Goal: Obtain resource: Download file/media

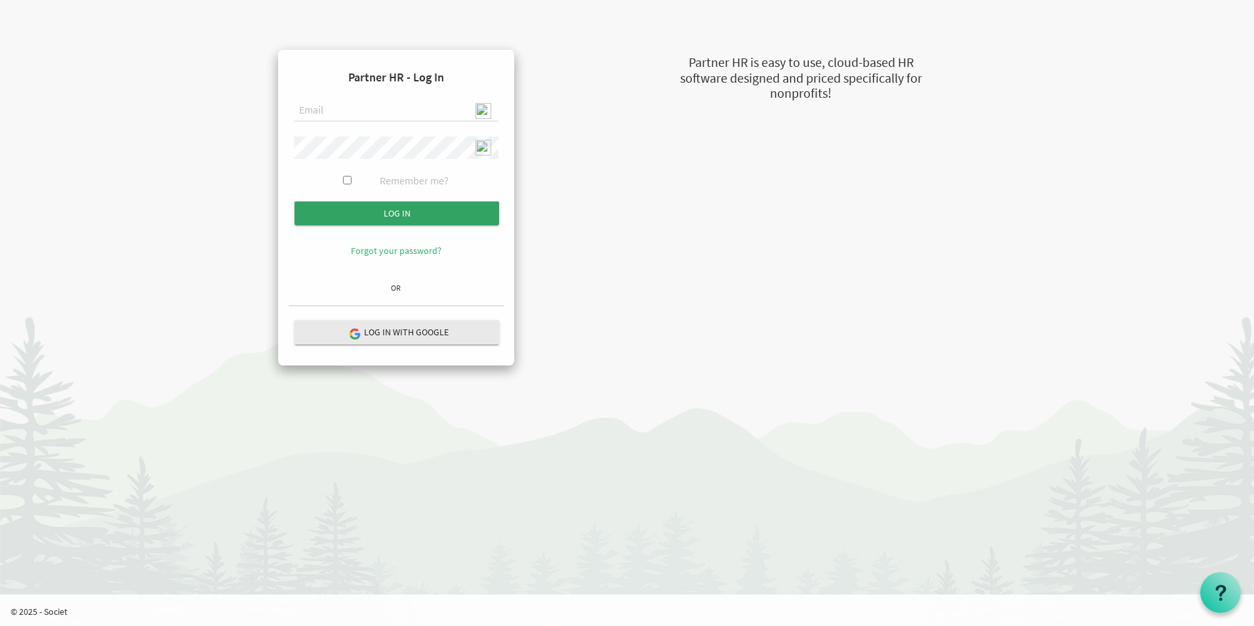
type input "admin@stepind.org"
click at [383, 215] on input "Log in" at bounding box center [397, 213] width 205 height 24
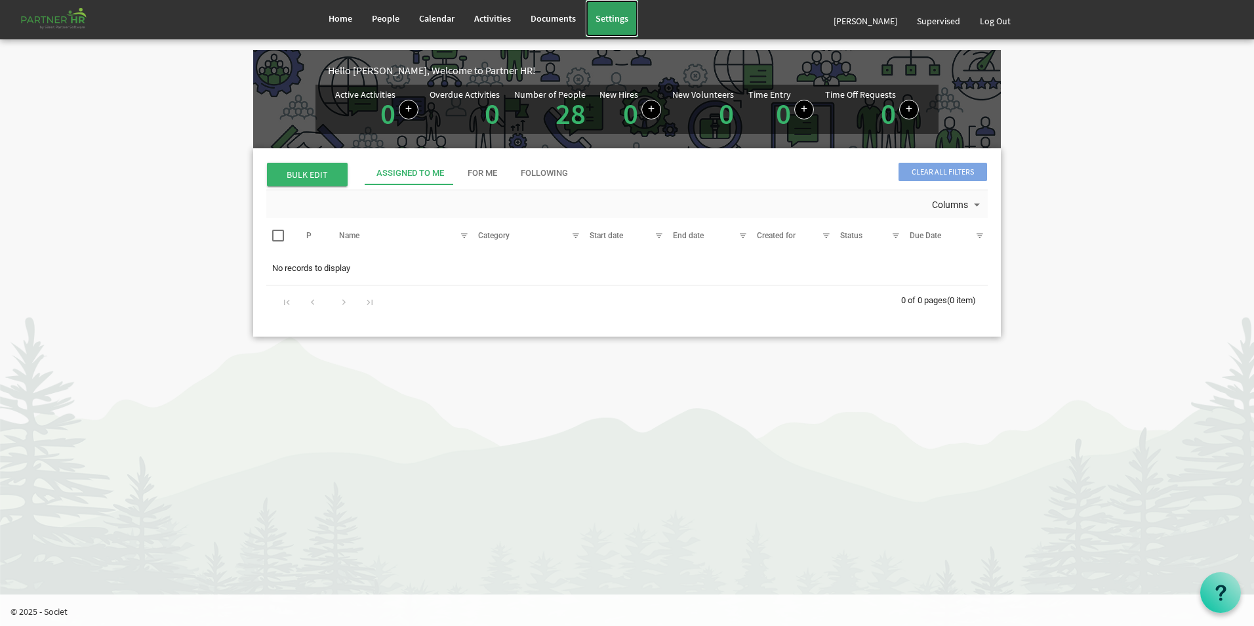
click at [605, 18] on span "Settings" at bounding box center [612, 18] width 33 height 12
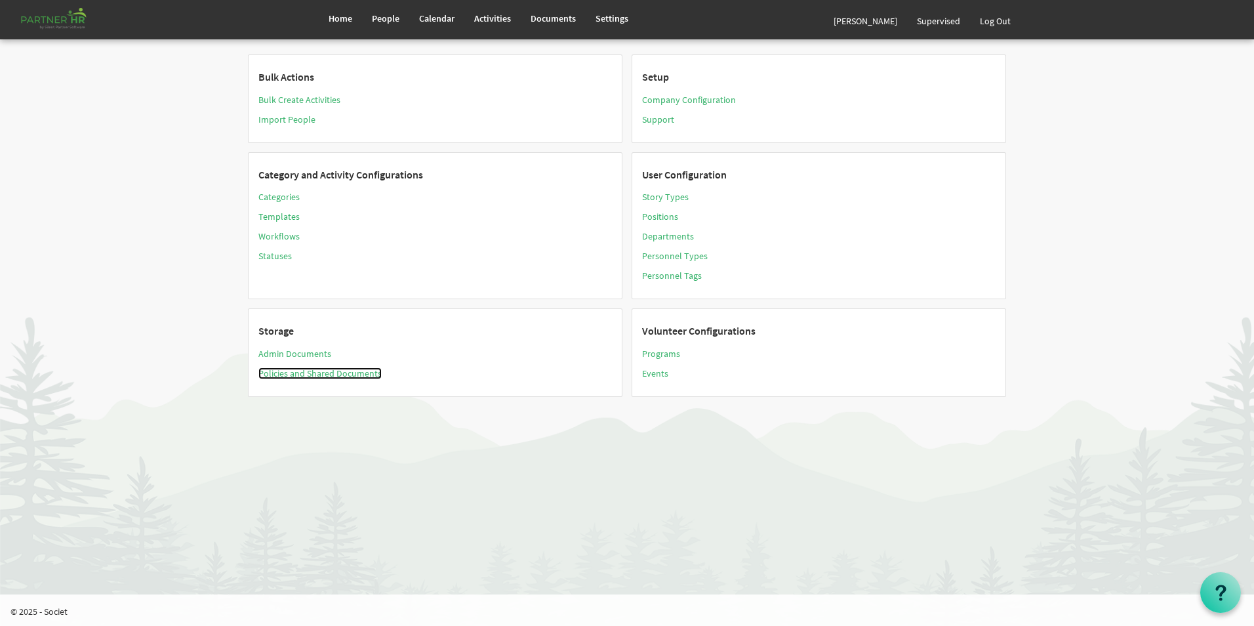
drag, startPoint x: 299, startPoint y: 373, endPoint x: 334, endPoint y: 386, distance: 37.2
click at [300, 373] on link "Policies and Shared Documents" at bounding box center [319, 373] width 123 height 12
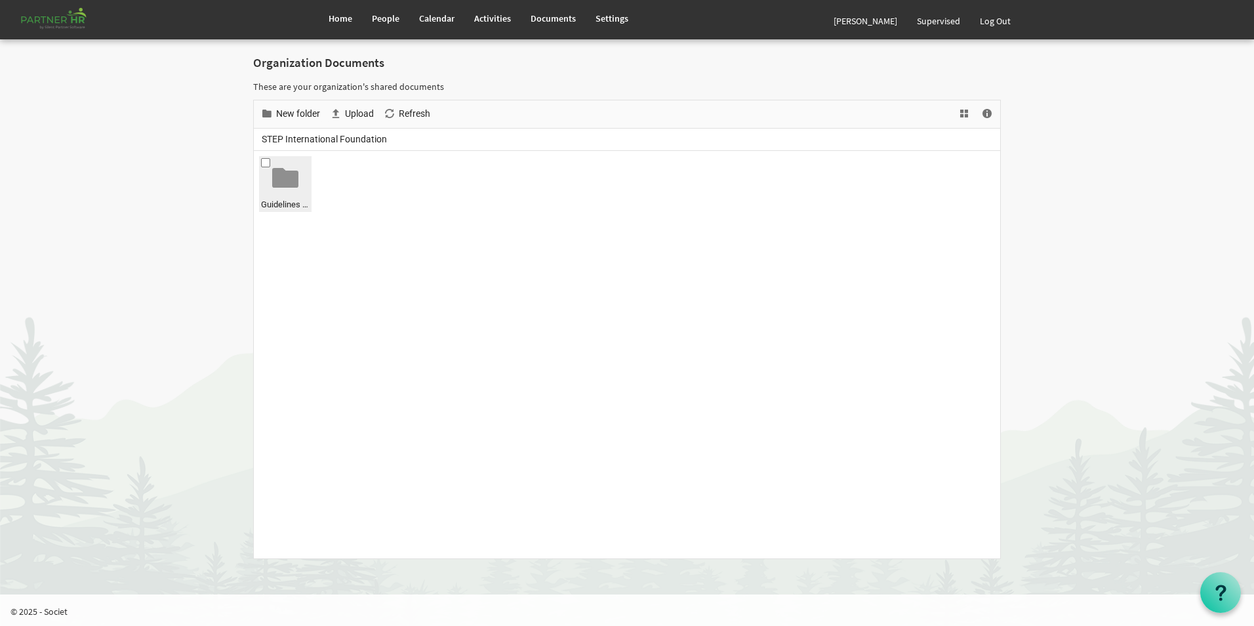
click at [284, 183] on div at bounding box center [285, 178] width 26 height 26
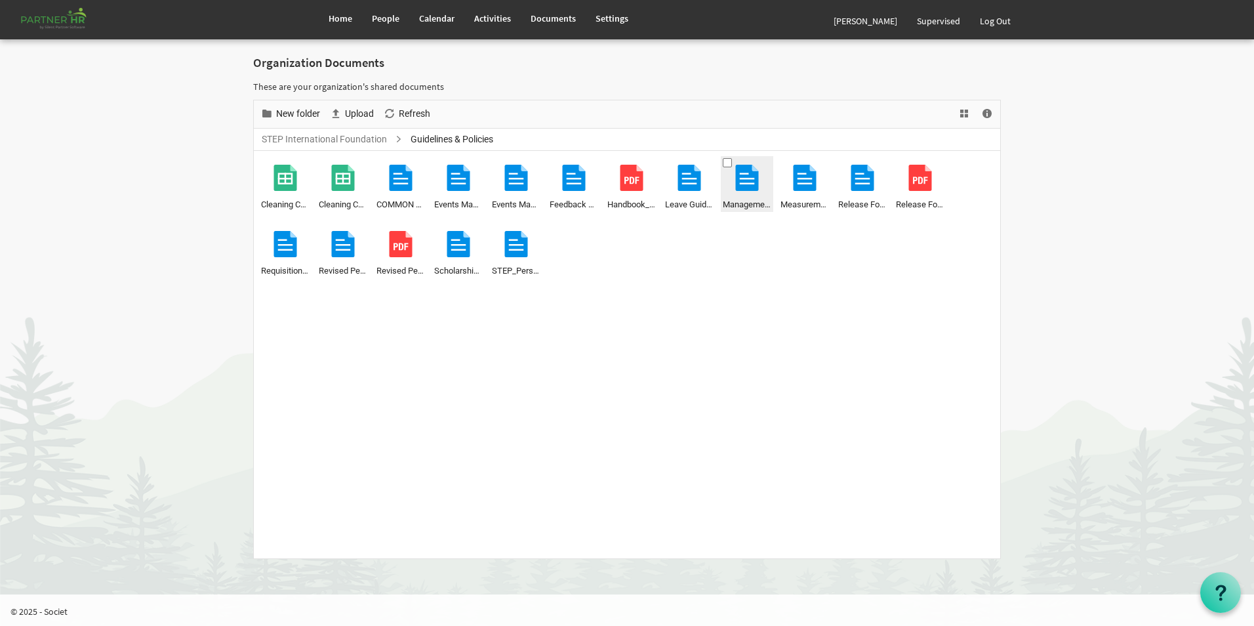
click at [724, 162] on span at bounding box center [727, 162] width 9 height 9
click at [497, 162] on span at bounding box center [496, 162] width 9 height 9
click at [440, 161] on span at bounding box center [438, 162] width 9 height 9
click at [725, 161] on span at bounding box center [727, 162] width 9 height 9
click at [497, 161] on span at bounding box center [496, 162] width 9 height 9
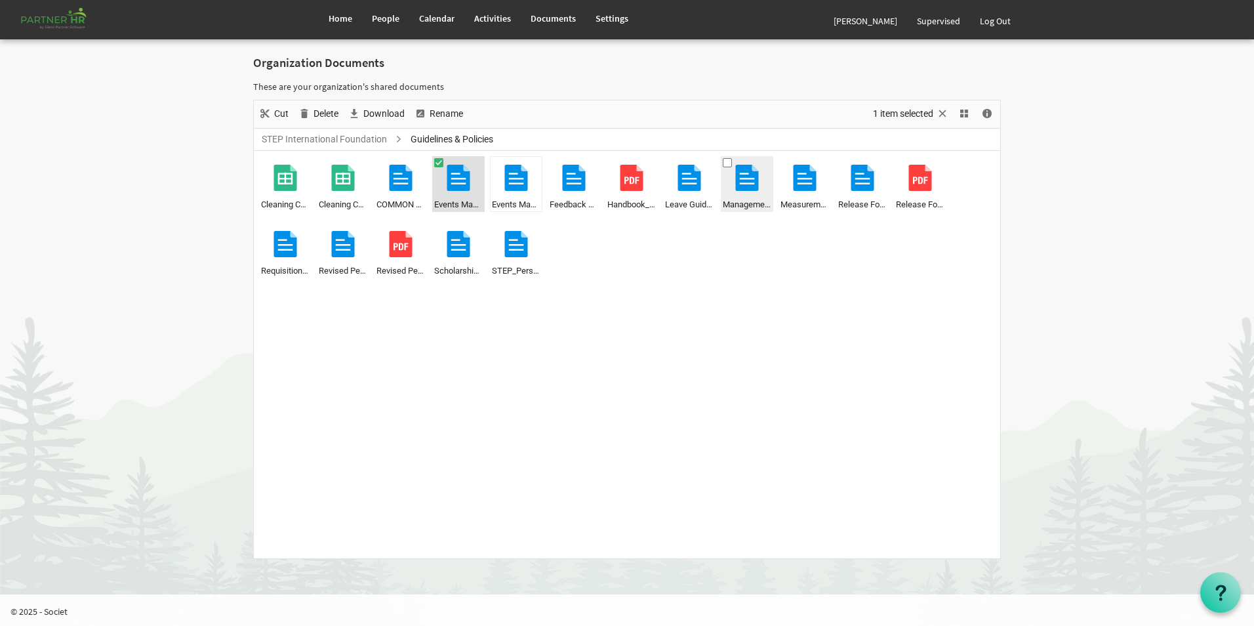
click at [728, 165] on span at bounding box center [727, 162] width 9 height 9
click at [441, 162] on span at bounding box center [438, 162] width 9 height 9
click at [372, 112] on span "Download" at bounding box center [384, 114] width 44 height 16
click at [728, 162] on span at bounding box center [727, 162] width 9 height 9
click at [438, 161] on span at bounding box center [438, 162] width 9 height 9
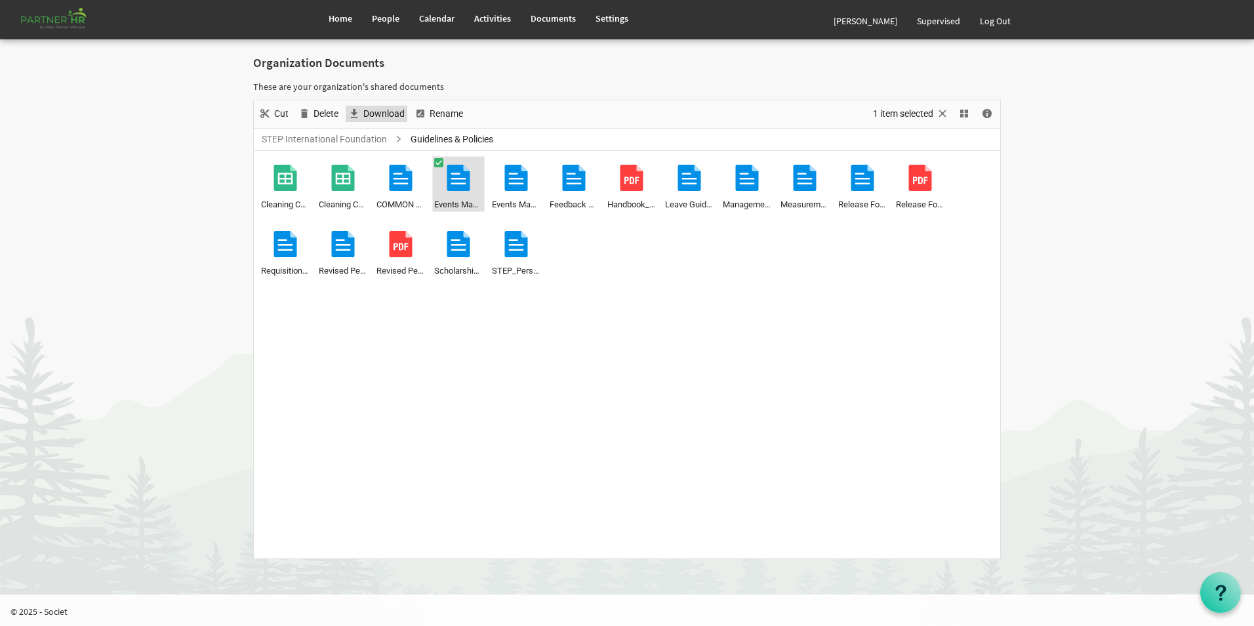
click at [383, 113] on span "Download" at bounding box center [384, 114] width 44 height 16
click at [440, 228] on span at bounding box center [438, 228] width 9 height 9
click at [440, 163] on span at bounding box center [438, 162] width 9 height 9
click at [377, 113] on span "Download" at bounding box center [384, 114] width 44 height 16
click at [777, 32] on div "Home People Calendar Activities" at bounding box center [660, 19] width 682 height 39
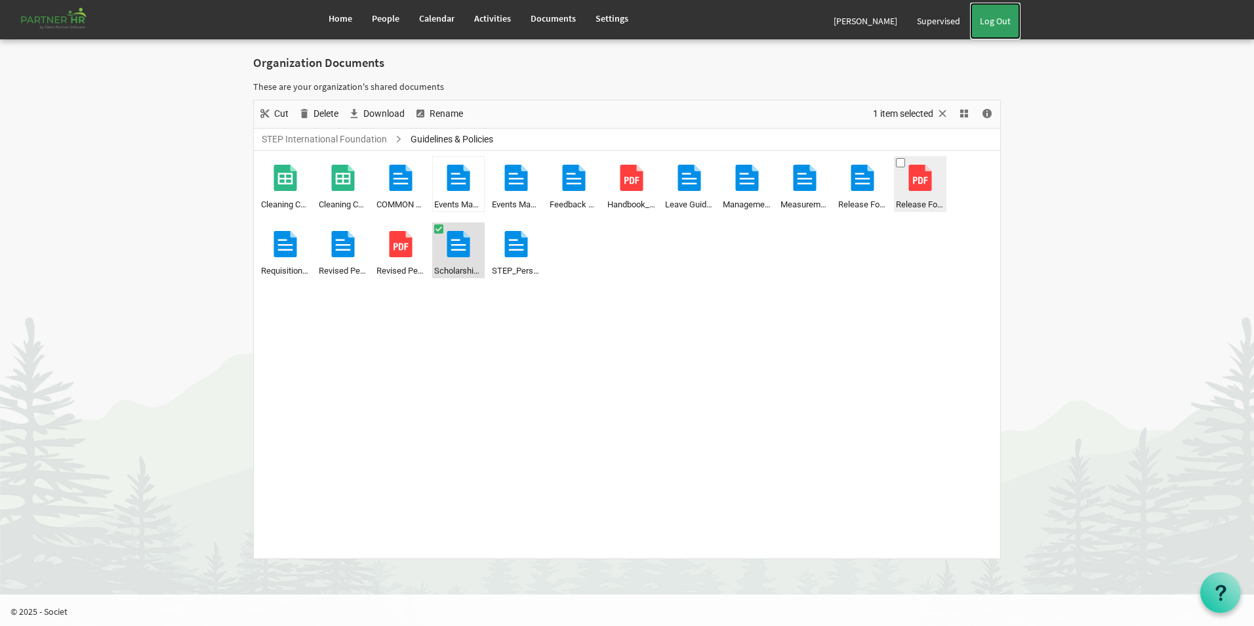
click at [1008, 20] on link "Log Out" at bounding box center [995, 21] width 51 height 37
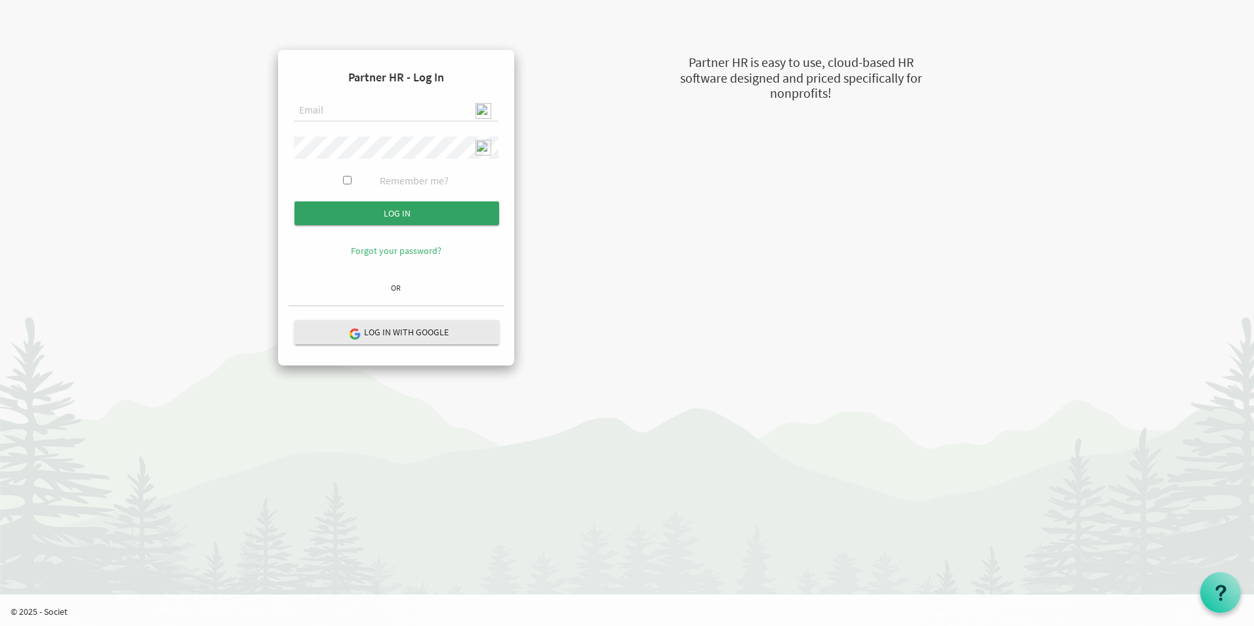
type input "[EMAIL_ADDRESS][DOMAIN_NAME]"
click at [436, 216] on input "Log in" at bounding box center [397, 213] width 205 height 24
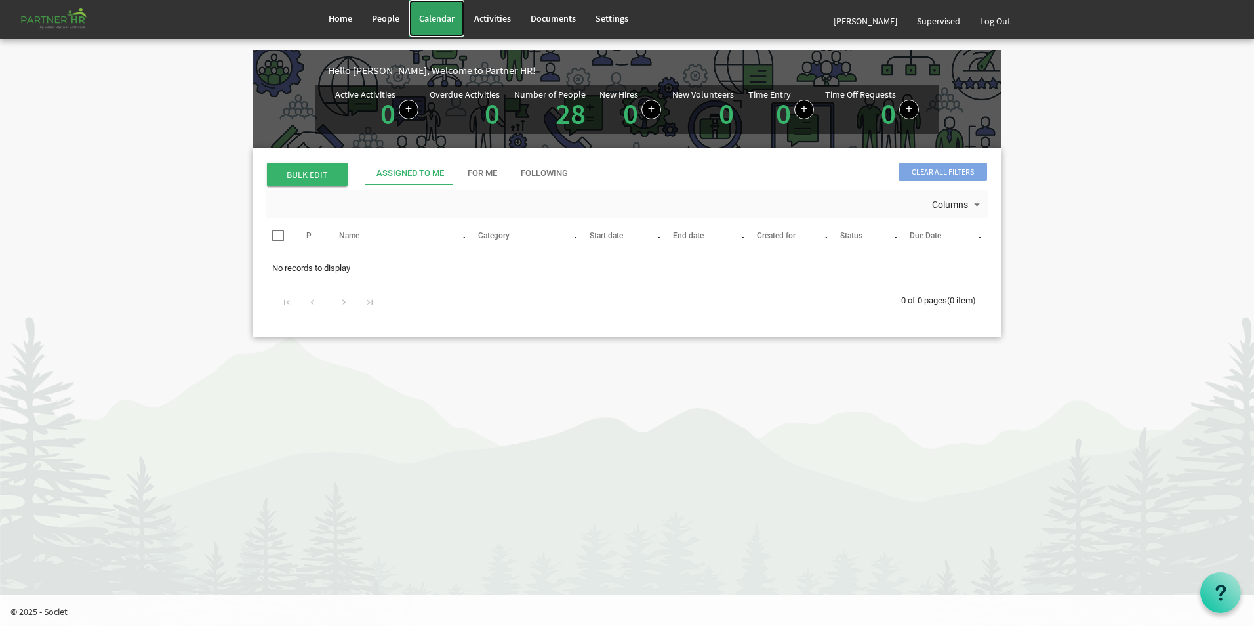
click at [436, 16] on span "Calendar" at bounding box center [436, 18] width 35 height 12
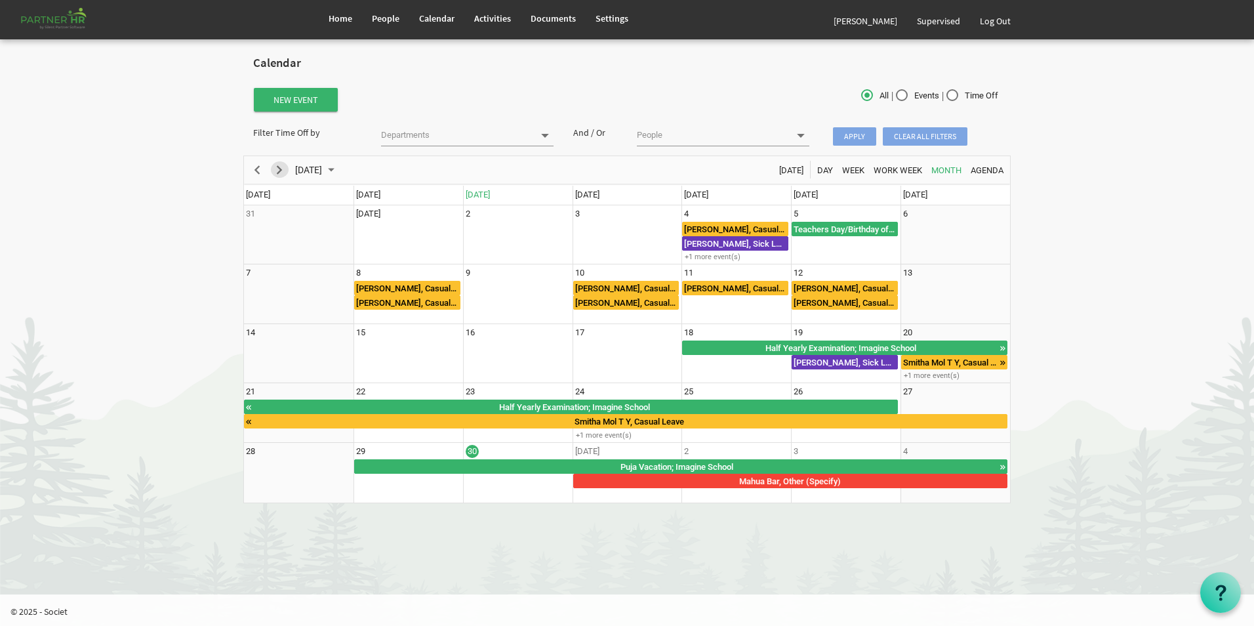
click at [279, 174] on span "Next" at bounding box center [280, 170] width 16 height 16
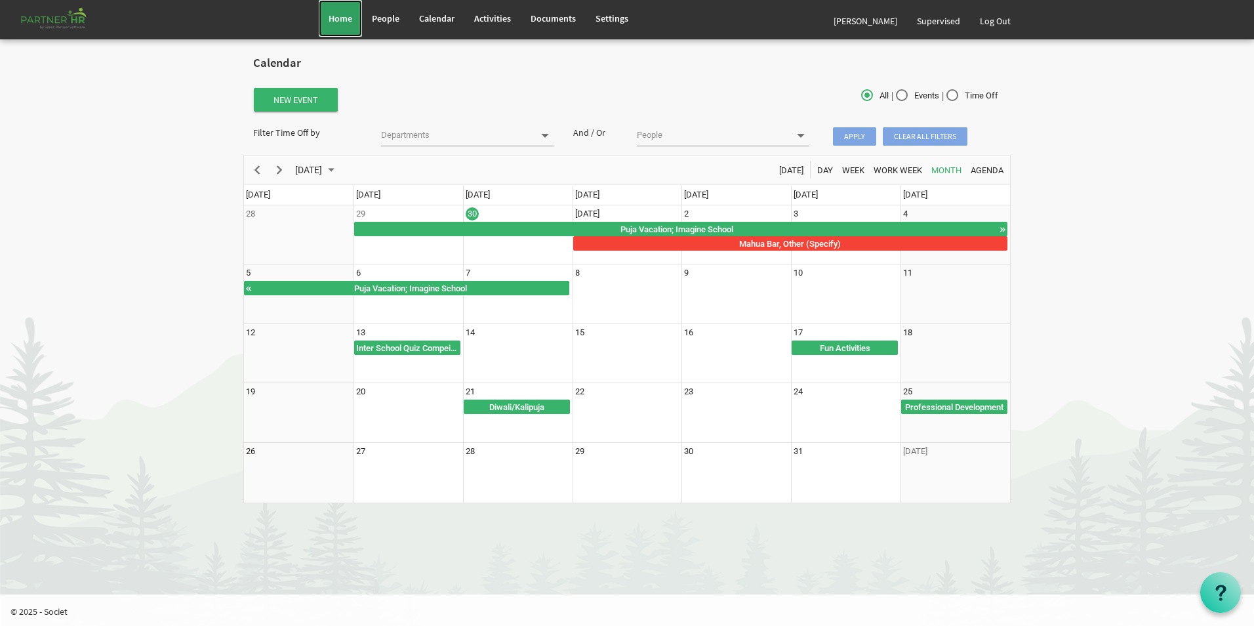
click at [352, 21] on link "Home" at bounding box center [340, 18] width 43 height 37
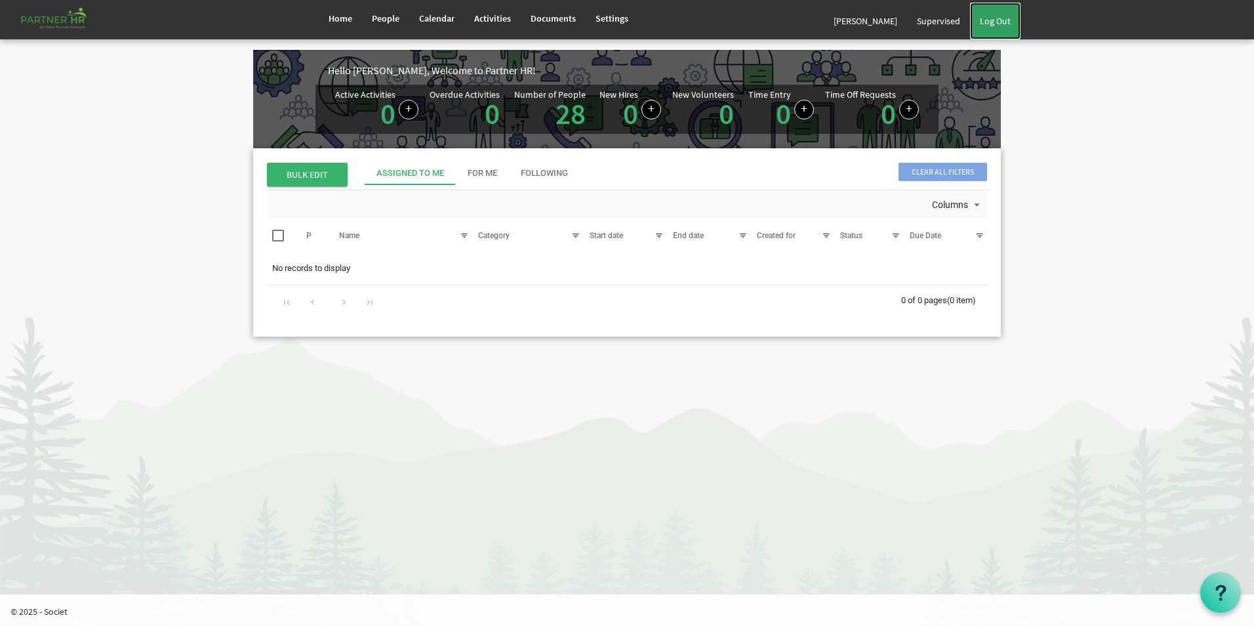
click at [1000, 28] on link "Log Out" at bounding box center [995, 21] width 51 height 37
